Goal: Find specific page/section: Find specific page/section

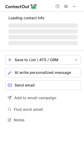
scroll to position [115, 84]
